Goal: Navigation & Orientation: Go to known website

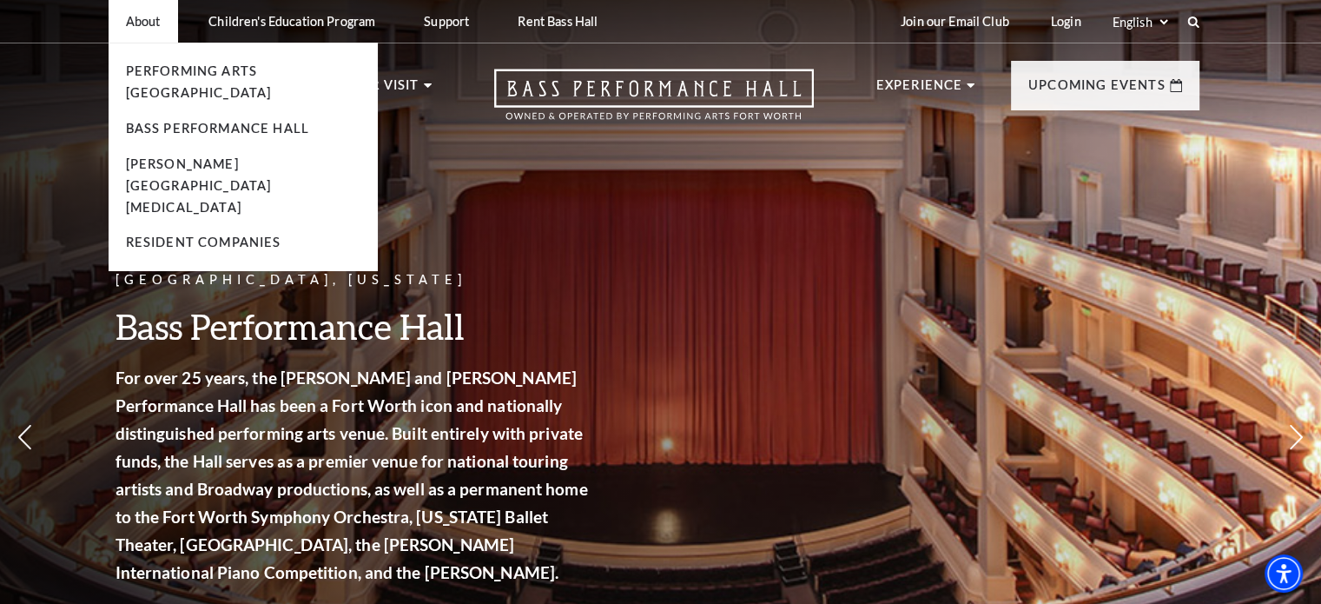
click at [142, 30] on li "About Performing Arts Fort Worth Bass Performance Hall Maddox Muse Center Resid…" at bounding box center [143, 21] width 69 height 43
click at [143, 23] on p "About" at bounding box center [143, 21] width 35 height 15
click at [146, 16] on p "About" at bounding box center [143, 21] width 35 height 15
